Goal: Information Seeking & Learning: Learn about a topic

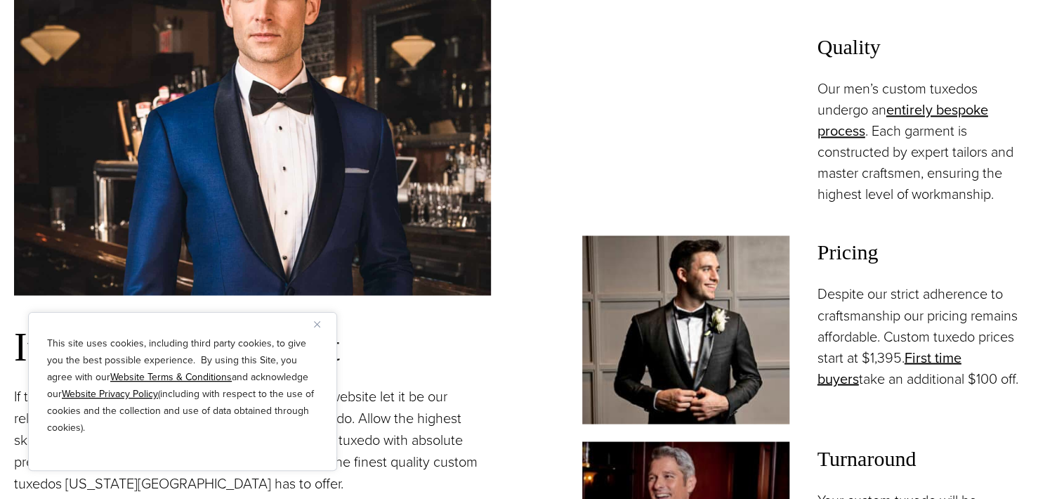
scroll to position [1194, 0]
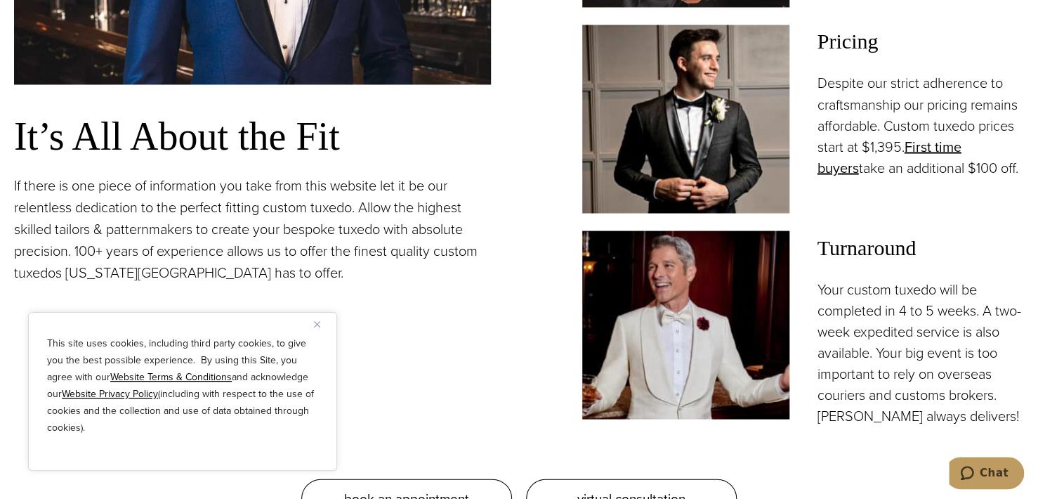
click at [315, 327] on img "Close" at bounding box center [317, 324] width 6 height 6
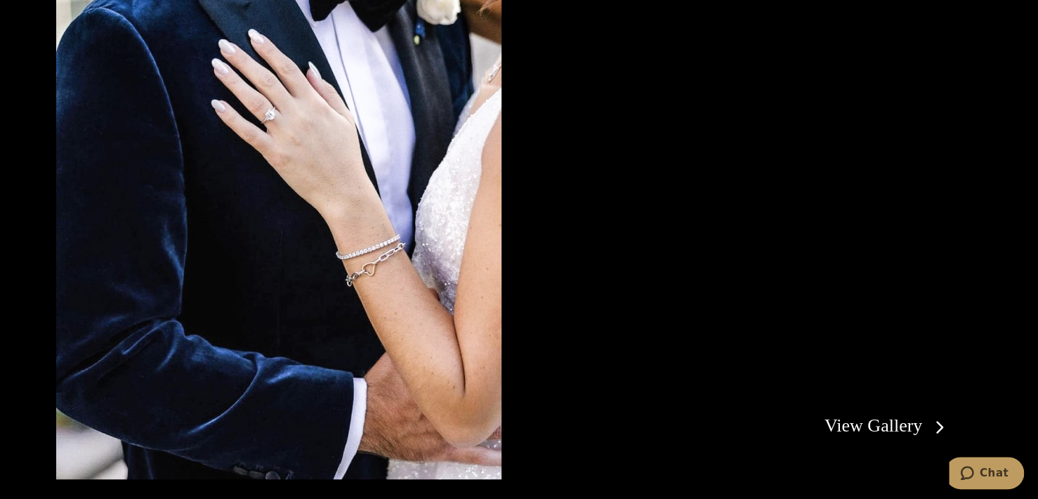
scroll to position [2950, 0]
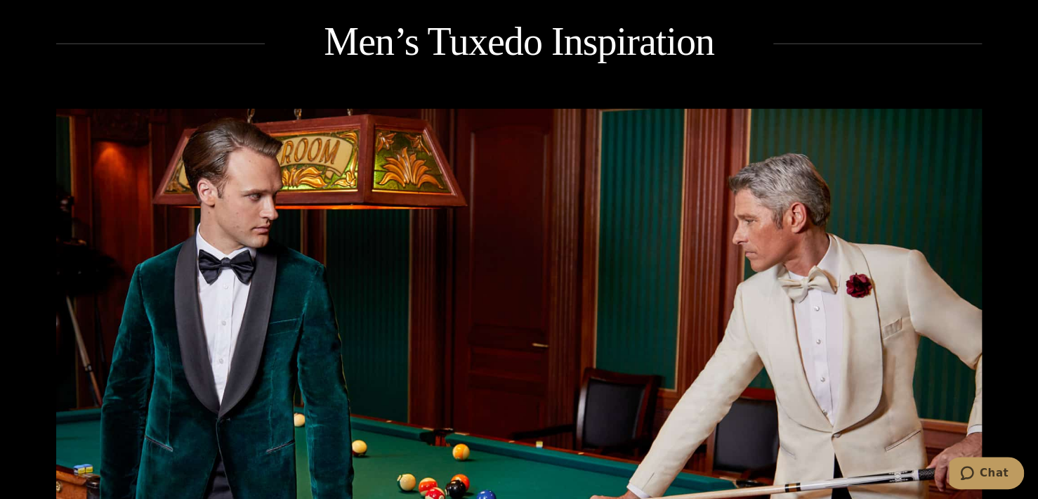
click at [254, 249] on img at bounding box center [519, 352] width 926 height 486
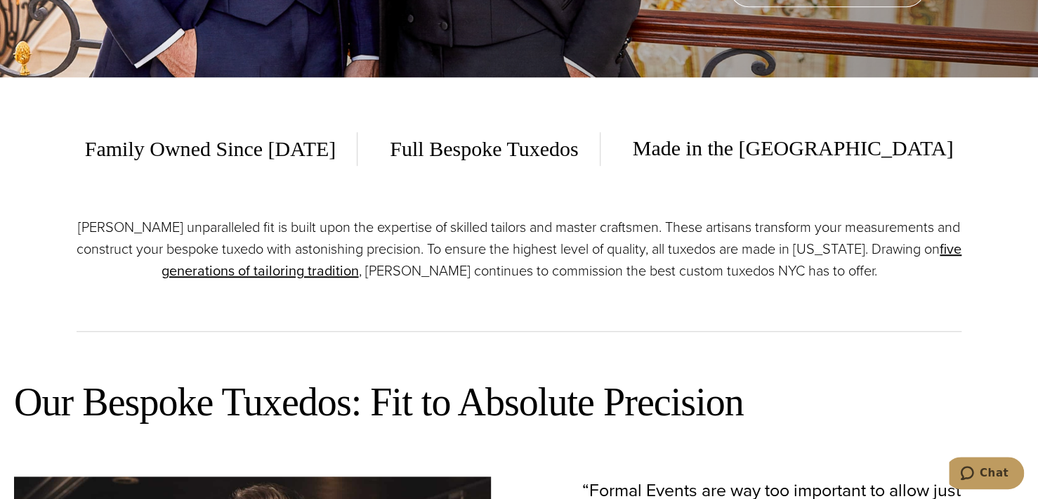
scroll to position [0, 0]
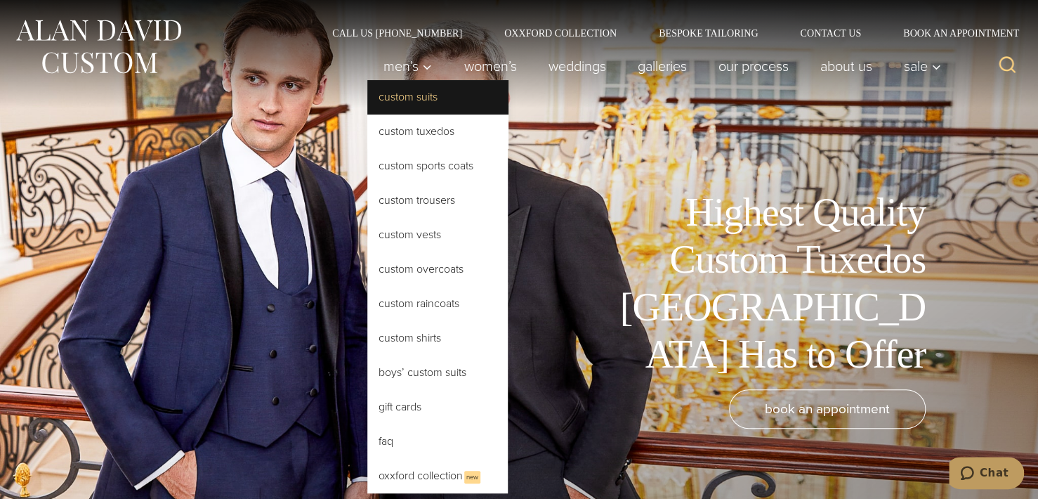
click at [410, 98] on link "Custom Suits" at bounding box center [437, 97] width 140 height 34
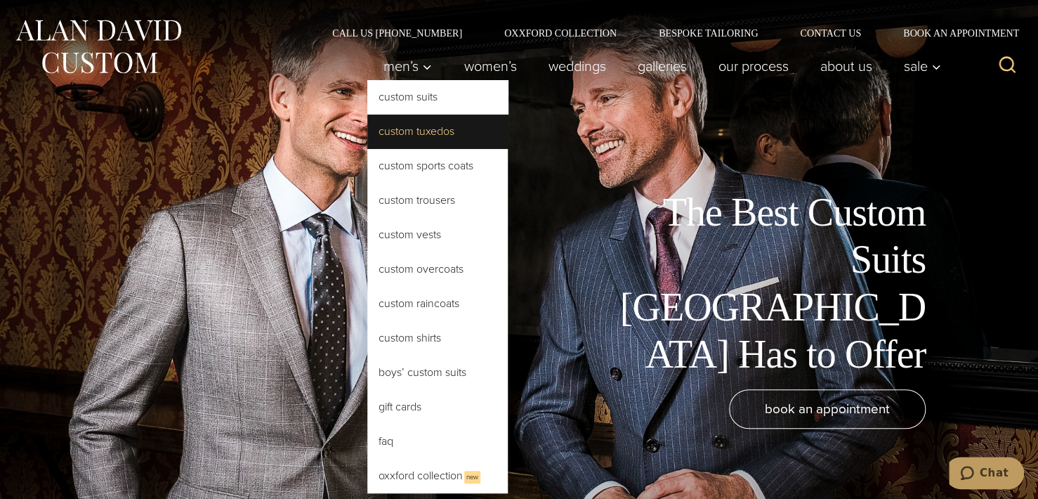
click at [431, 139] on link "Custom Tuxedos" at bounding box center [437, 132] width 140 height 34
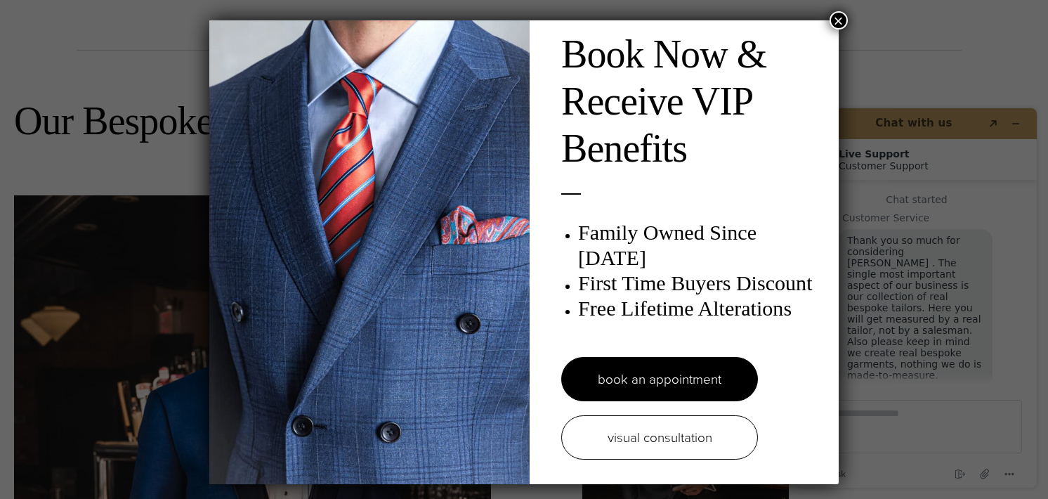
click at [840, 21] on button "×" at bounding box center [839, 20] width 18 height 18
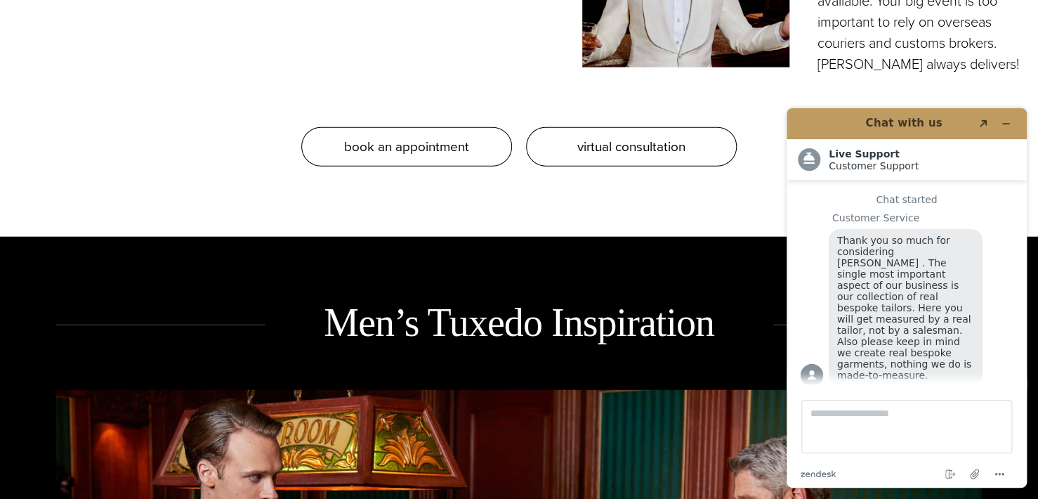
scroll to position [1897, 0]
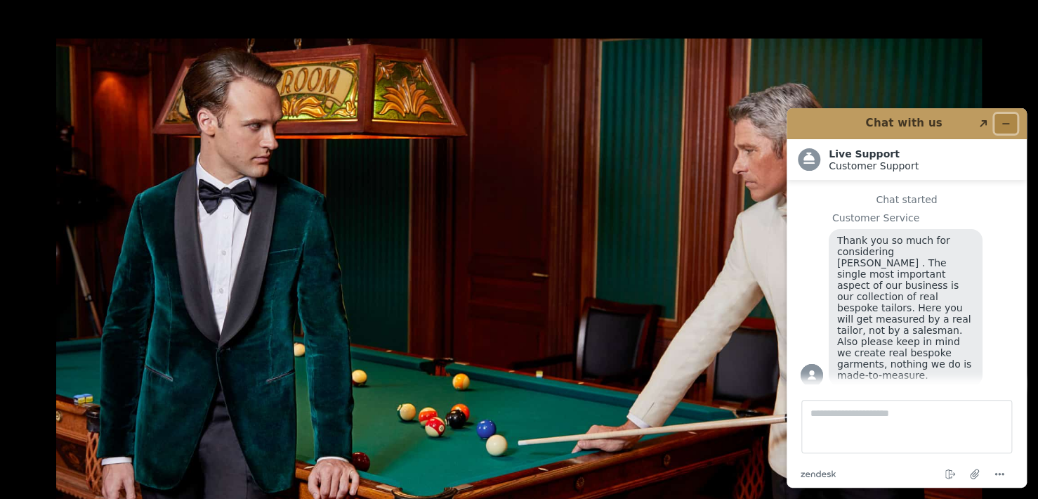
click at [1005, 131] on button "Minimize widget" at bounding box center [1006, 124] width 22 height 20
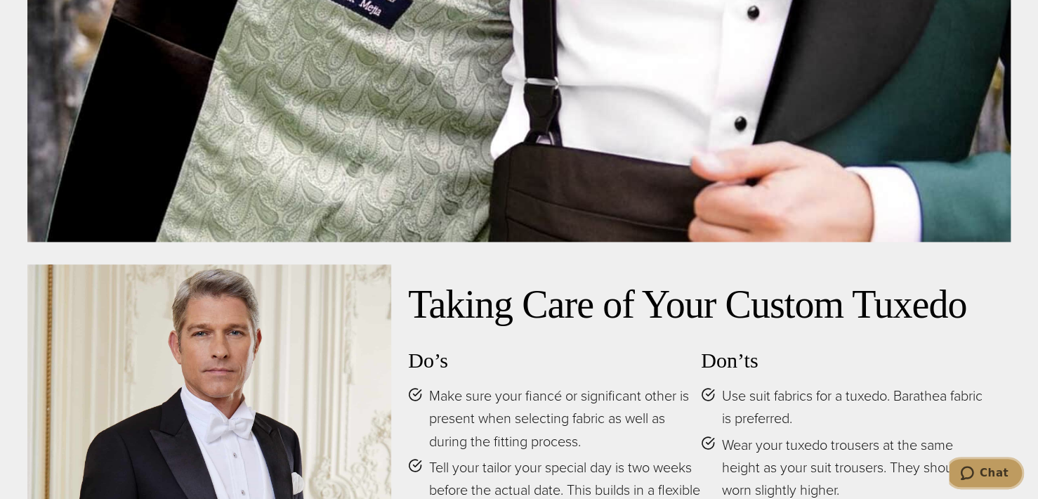
scroll to position [6322, 0]
